Goal: Task Accomplishment & Management: Complete application form

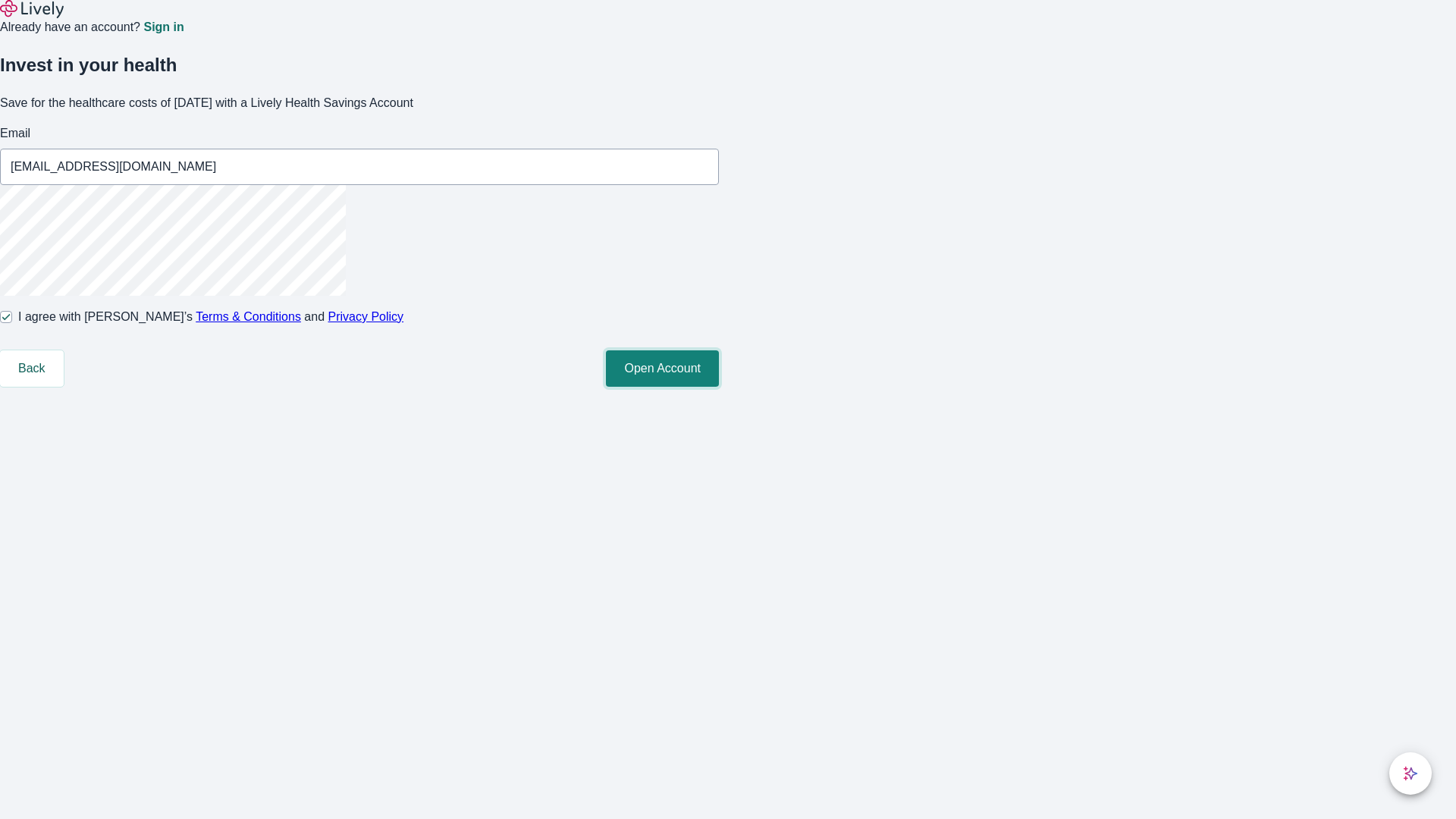
click at [719, 386] on button "Open Account" at bounding box center [662, 368] width 113 height 36
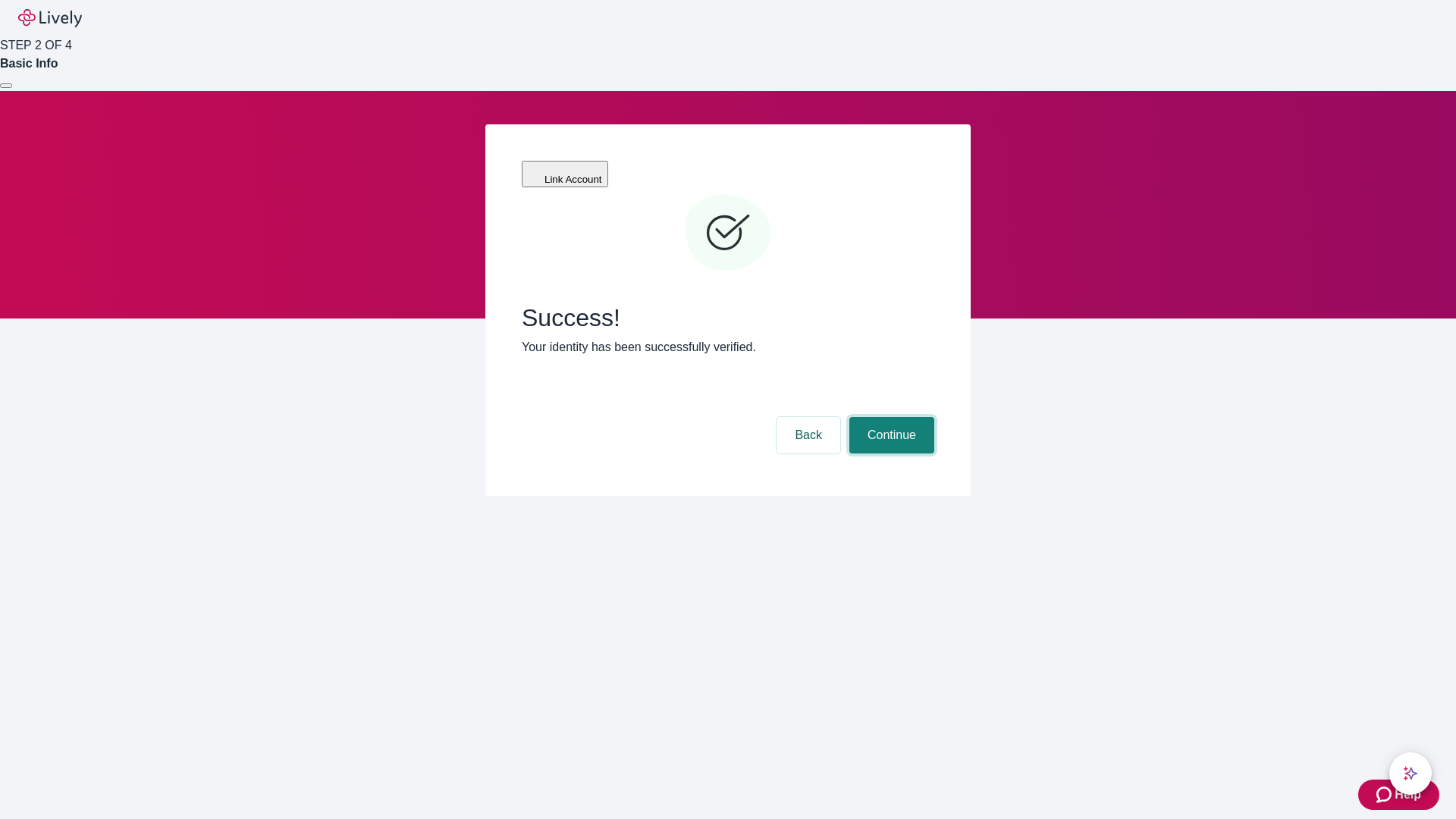
click at [889, 417] on button "Continue" at bounding box center [891, 435] width 85 height 36
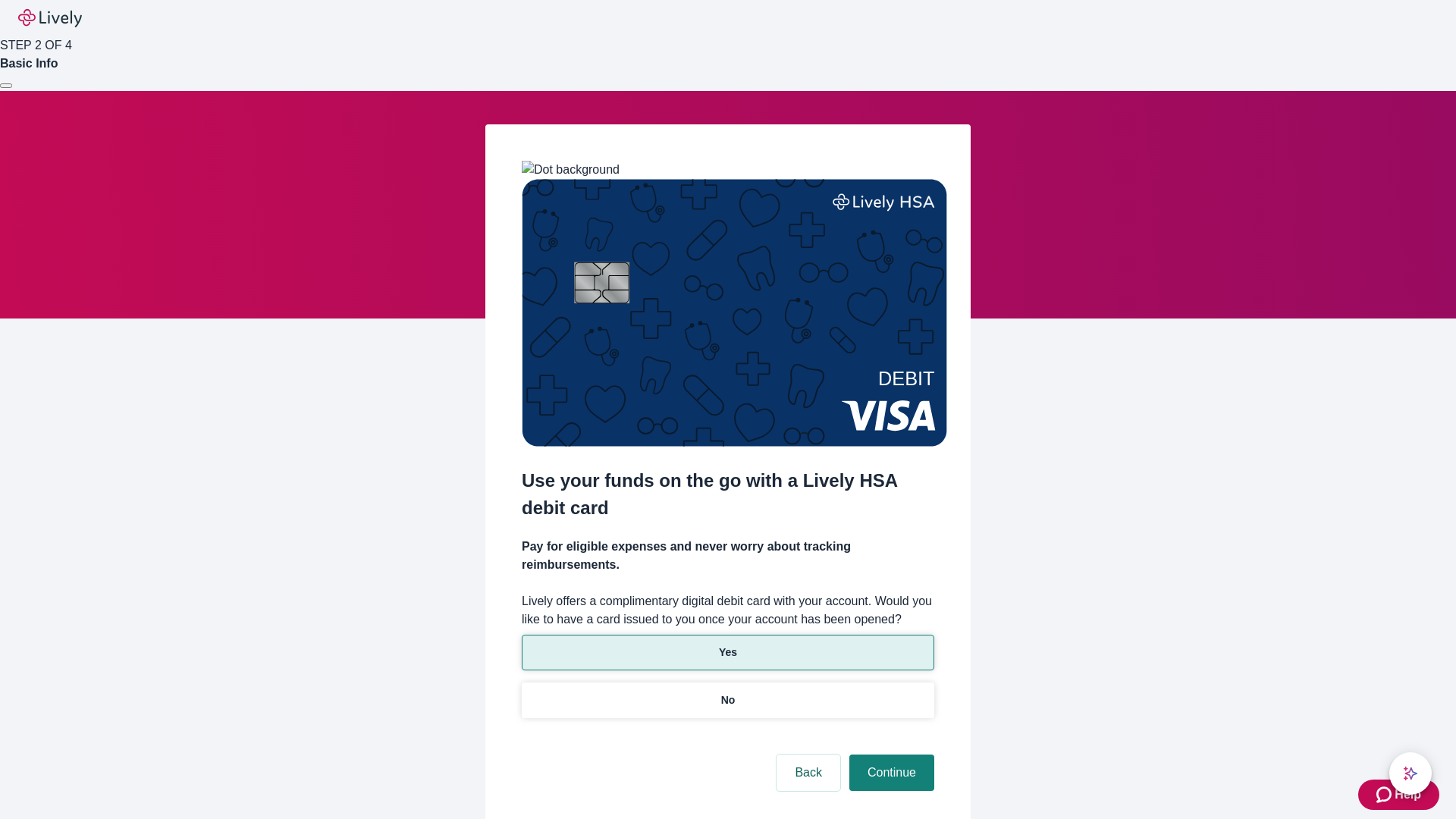
click at [728, 645] on p "Yes" at bounding box center [728, 652] width 18 height 16
click at [889, 754] on button "Continue" at bounding box center [891, 772] width 85 height 36
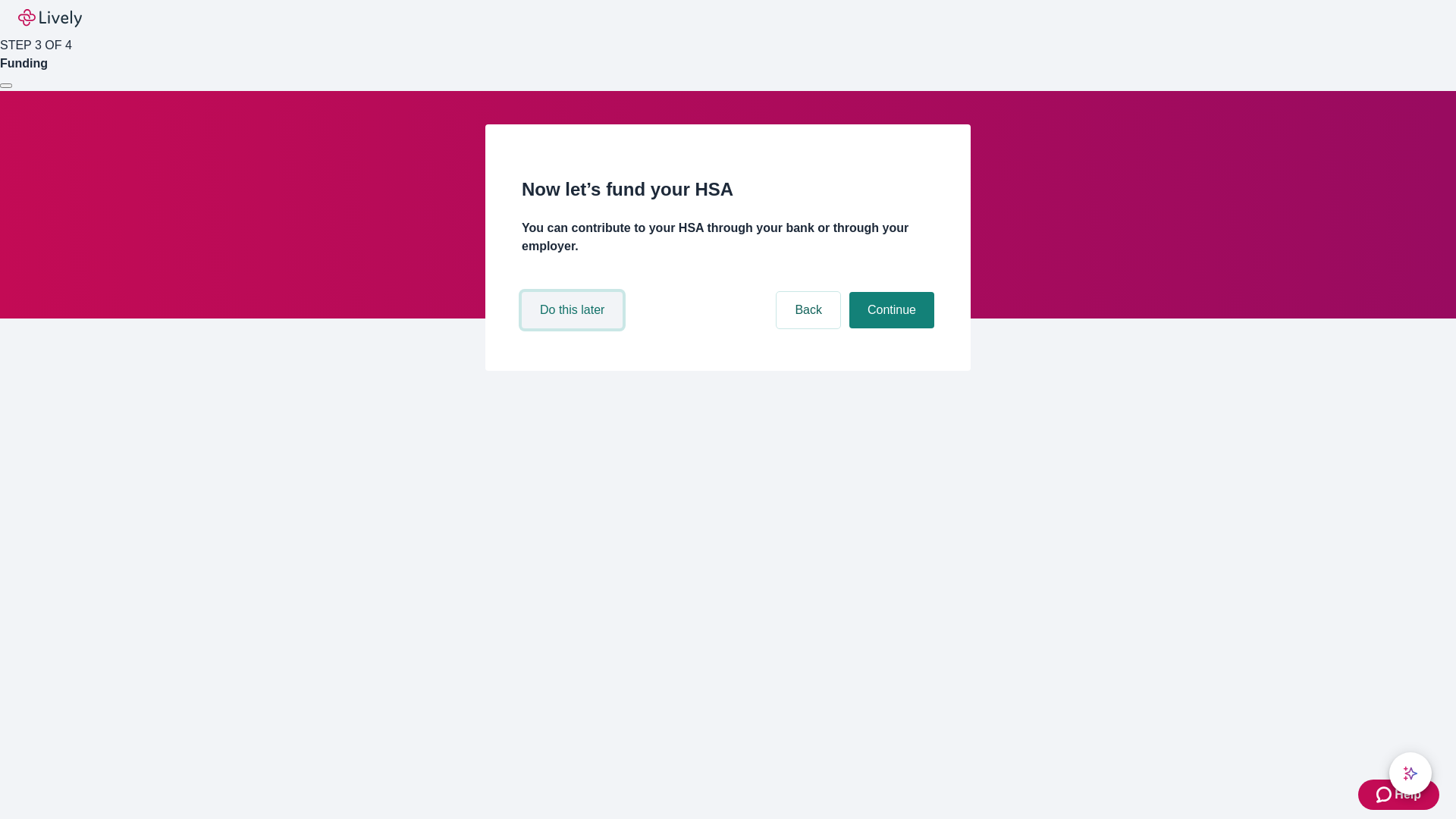
click at [574, 328] on button "Do this later" at bounding box center [572, 309] width 101 height 36
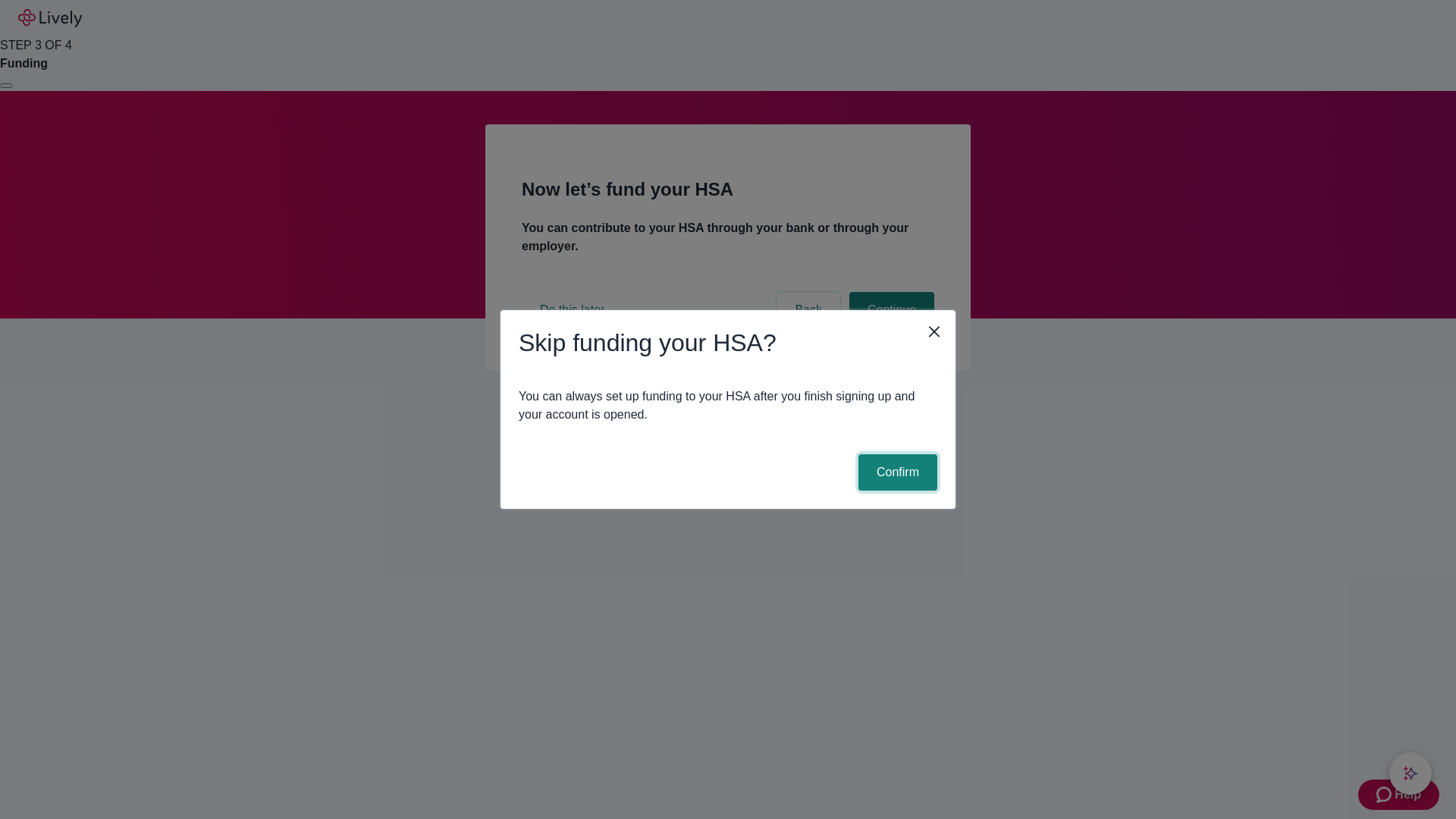
click at [895, 472] on button "Confirm" at bounding box center [898, 472] width 79 height 36
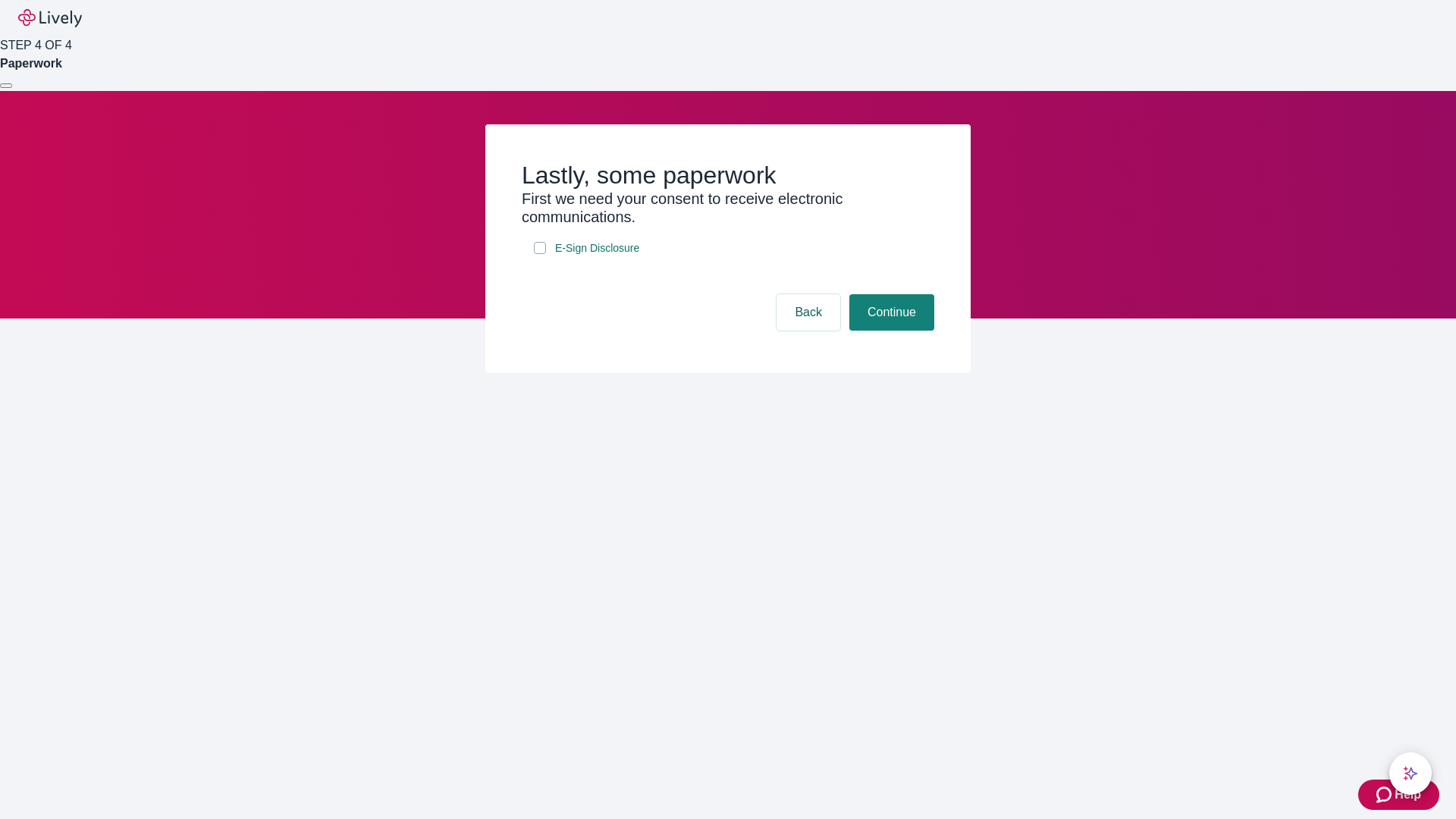
click at [540, 254] on input "E-Sign Disclosure" at bounding box center [539, 247] width 12 height 12
checkbox input "true"
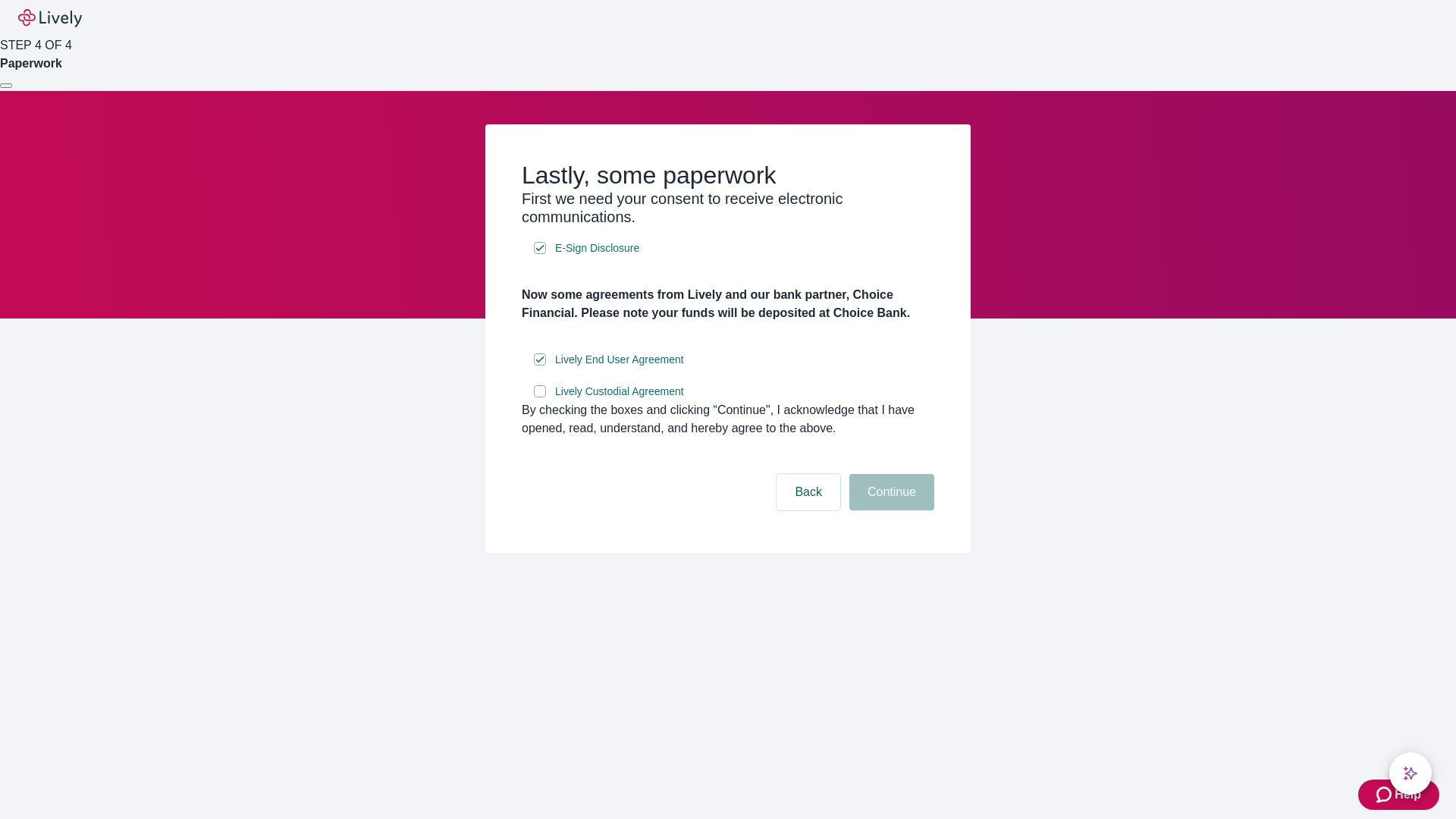
click at [540, 397] on input "Lively Custodial Agreement" at bounding box center [539, 391] width 12 height 12
checkbox input "true"
click at [889, 511] on button "Continue" at bounding box center [891, 492] width 85 height 36
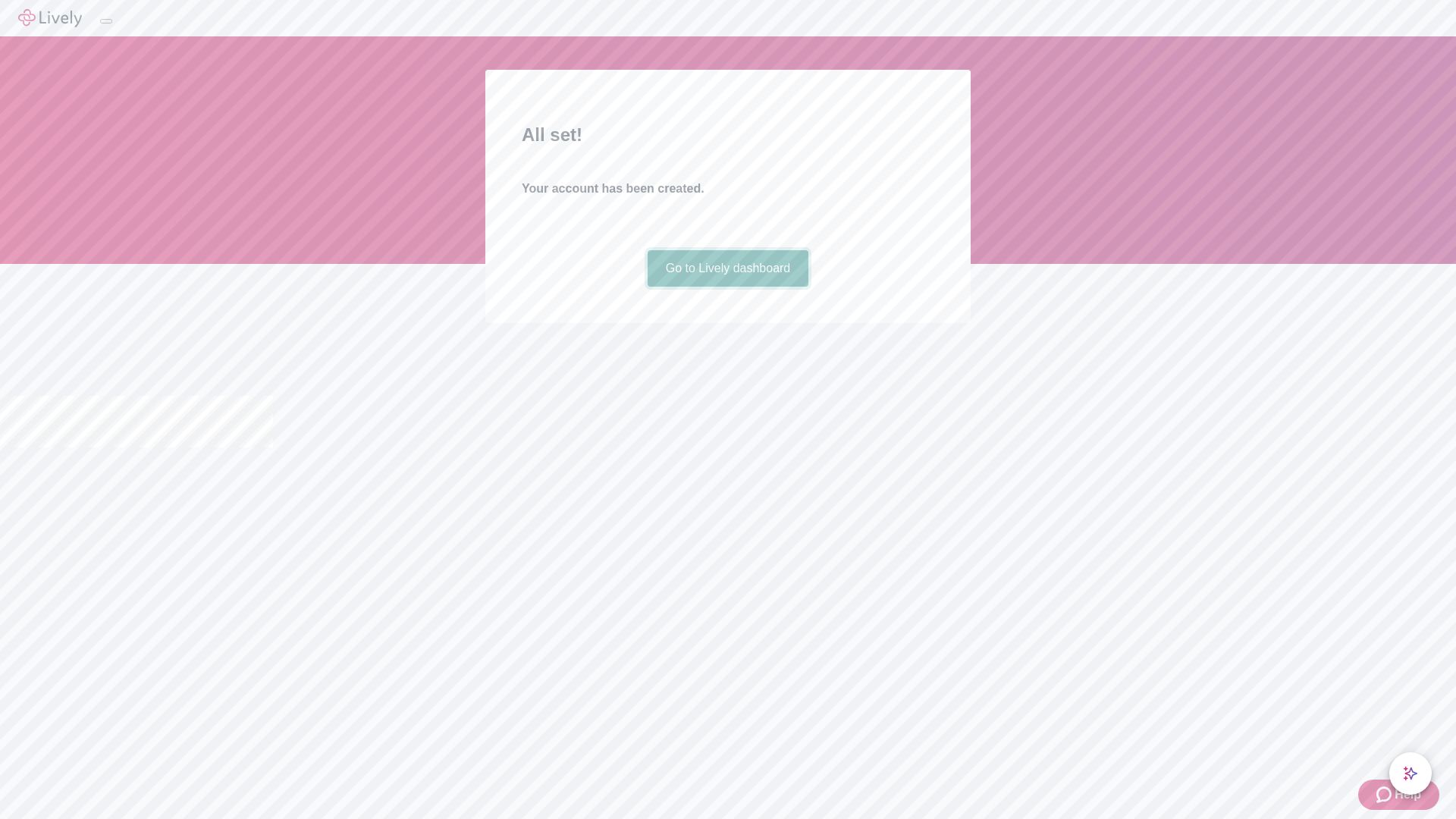
click at [728, 287] on link "Go to Lively dashboard" at bounding box center [728, 268] width 162 height 36
